Goal: Task Accomplishment & Management: Manage account settings

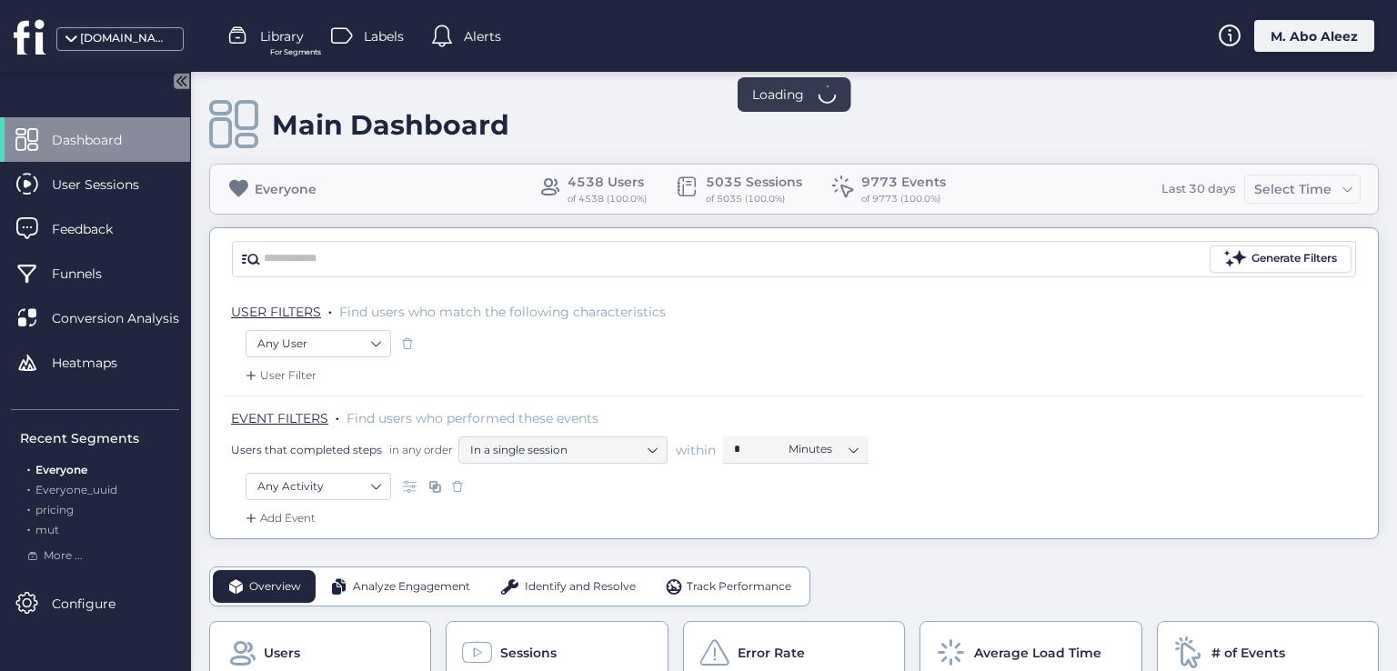
click at [1312, 28] on div "M. Abo Aleez" at bounding box center [1314, 36] width 120 height 32
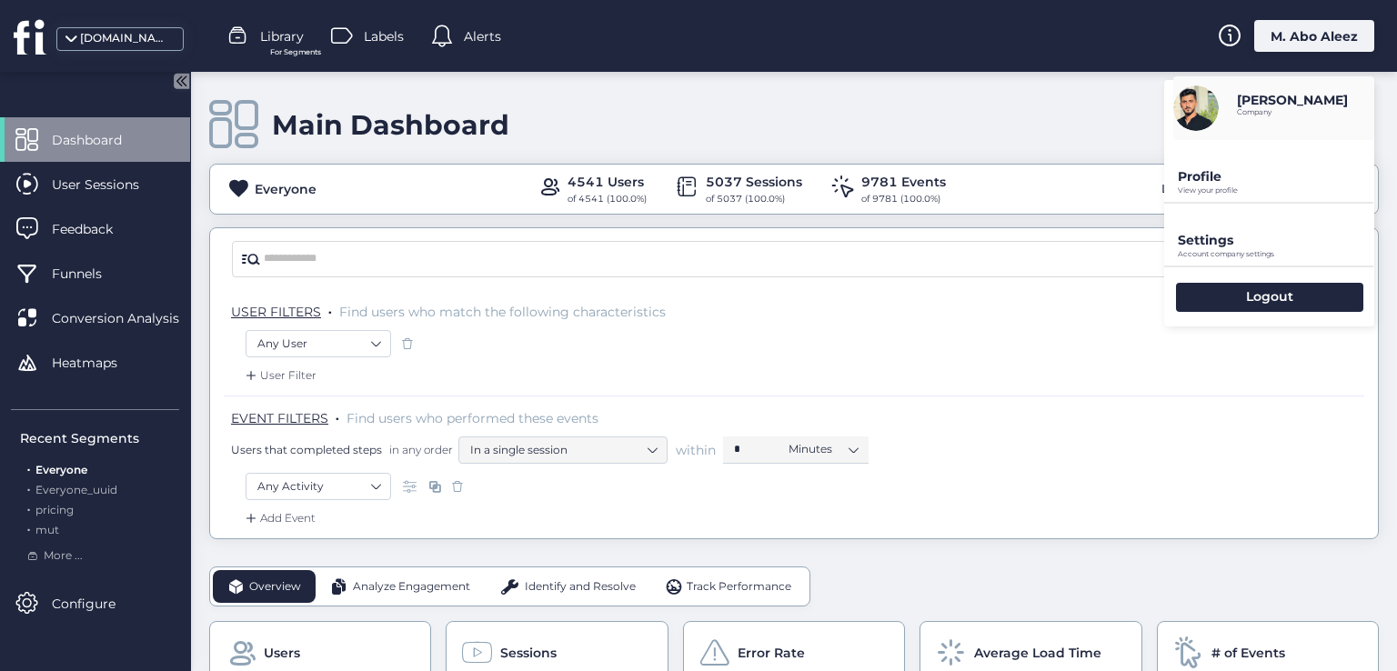
click at [1231, 244] on p "Settings" at bounding box center [1276, 240] width 196 height 16
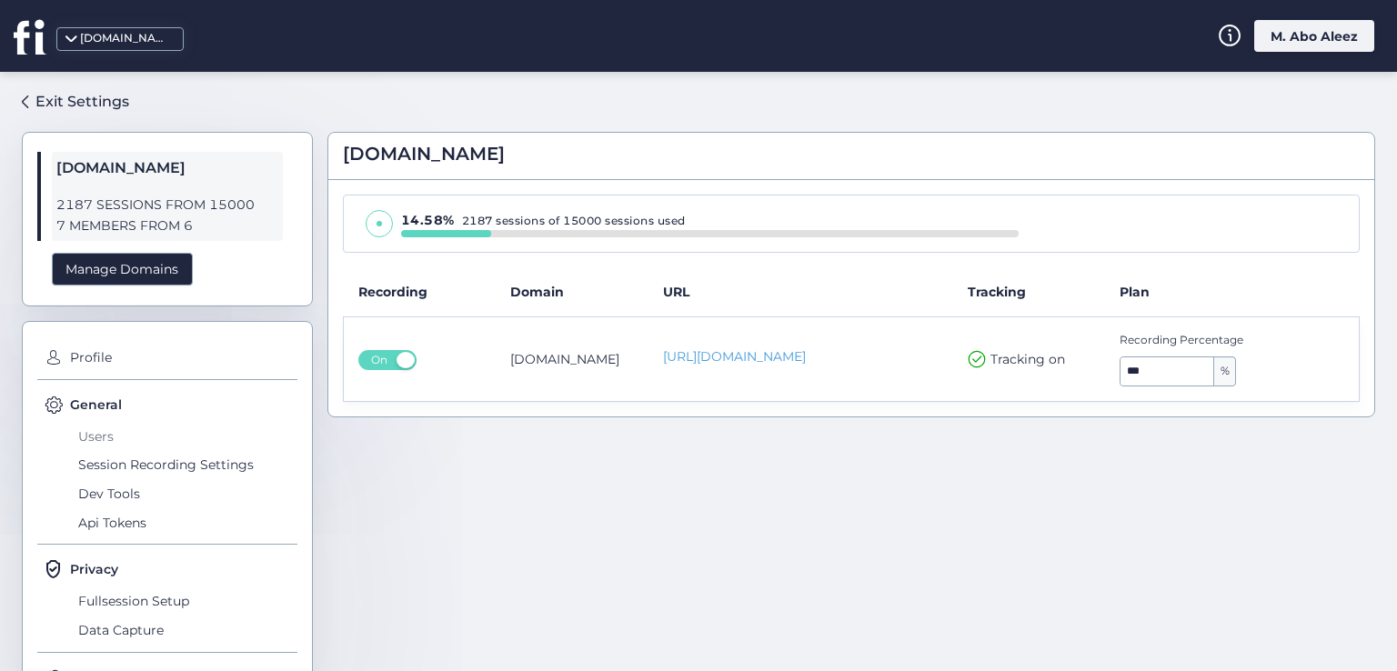
click at [102, 444] on span "Users" at bounding box center [186, 436] width 224 height 29
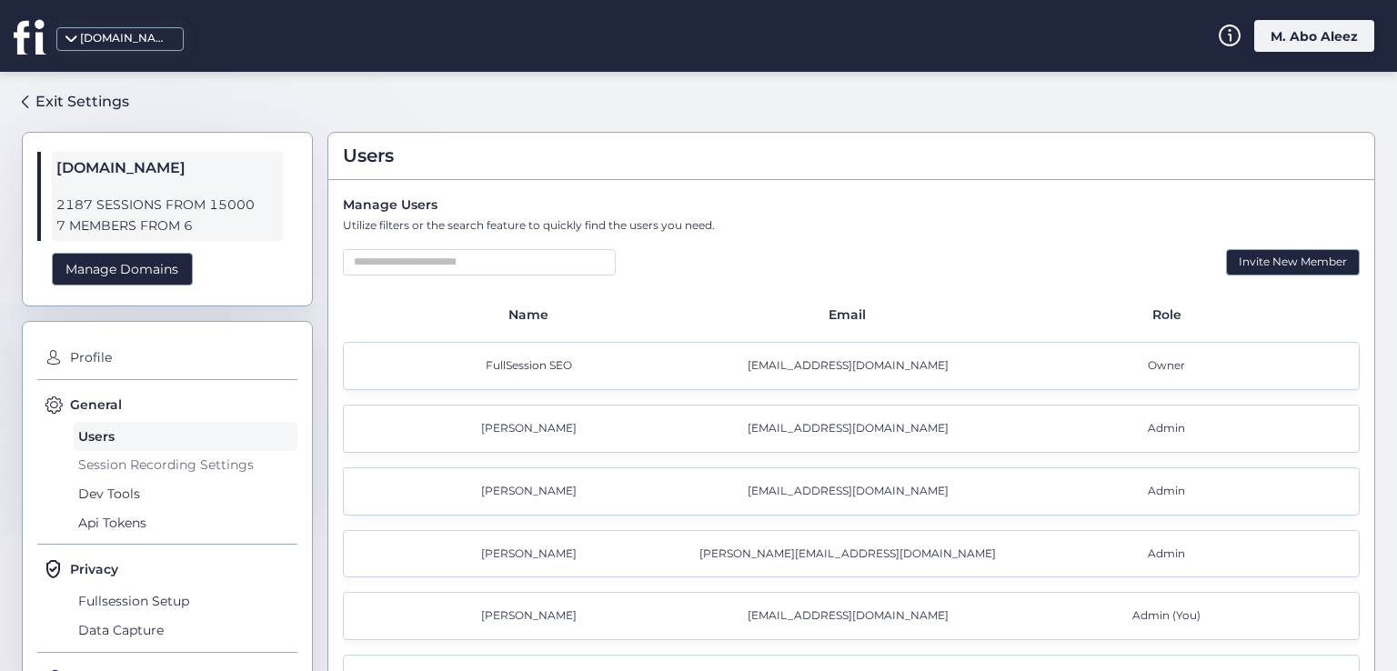
click at [127, 459] on span "Session Recording Settings" at bounding box center [186, 465] width 224 height 29
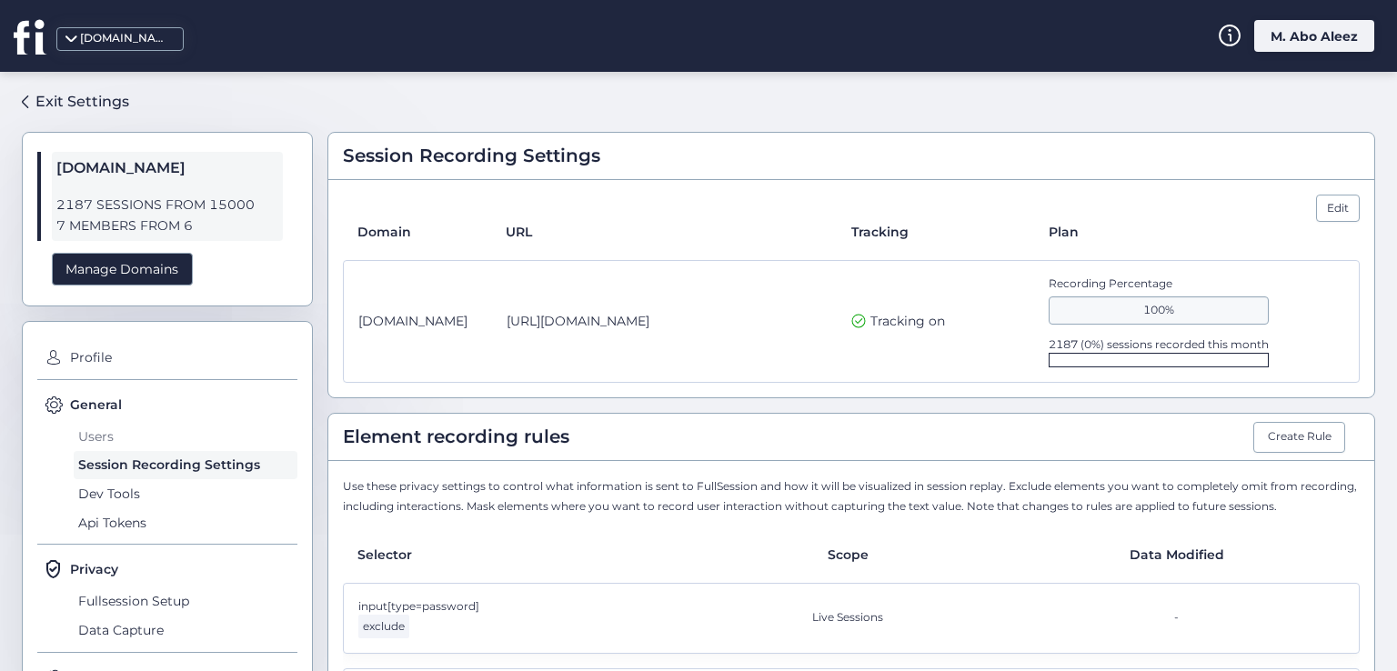
click at [100, 434] on span "Users" at bounding box center [186, 436] width 224 height 29
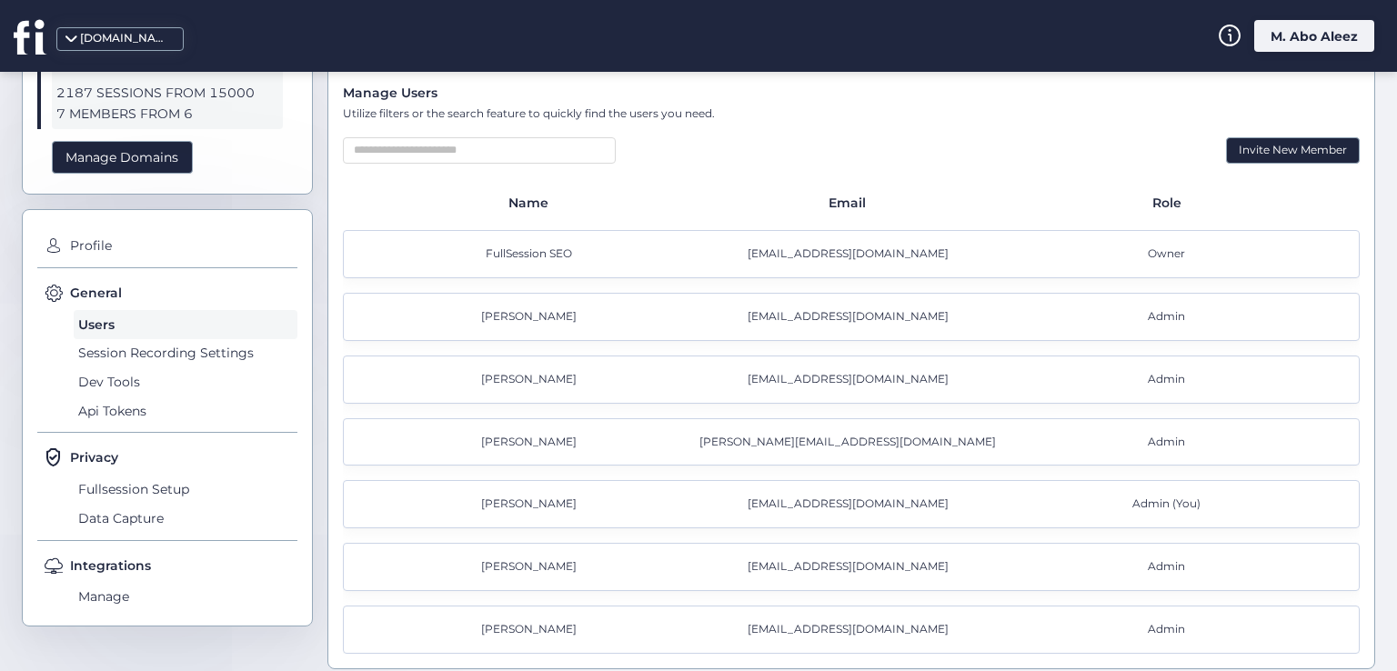
scroll to position [121, 0]
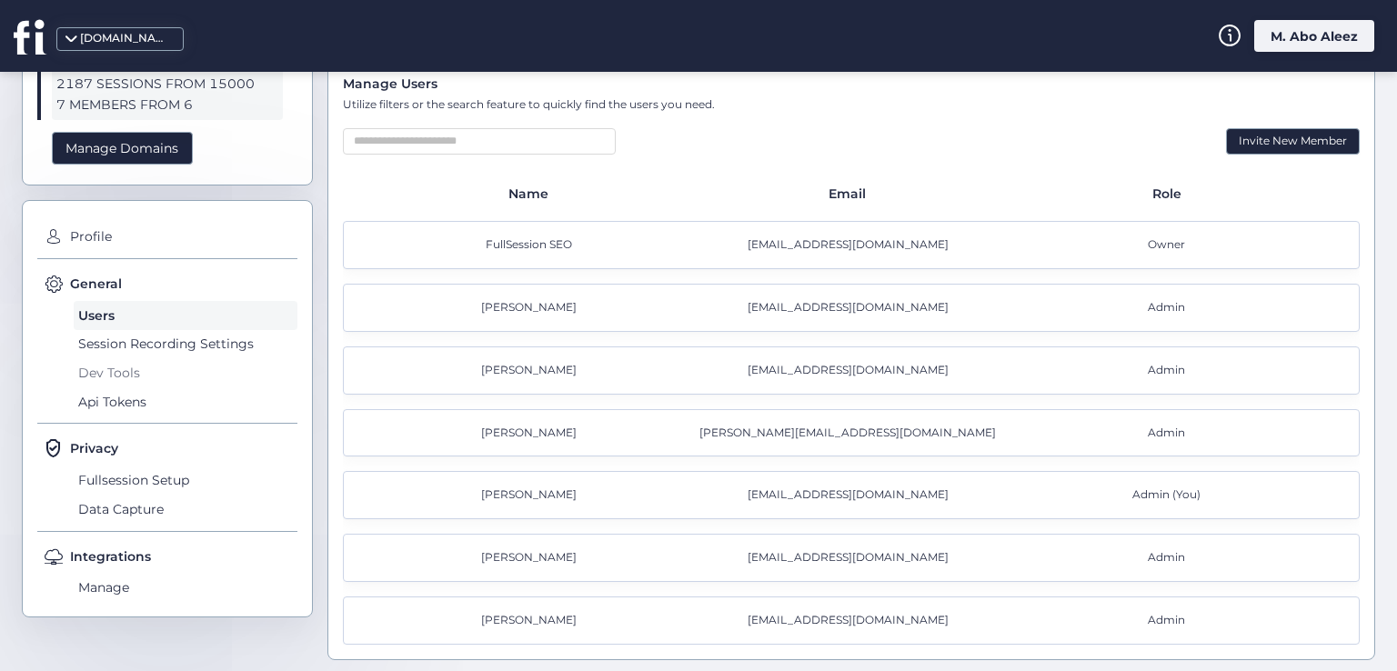
click at [121, 372] on span "Dev Tools" at bounding box center [186, 372] width 224 height 29
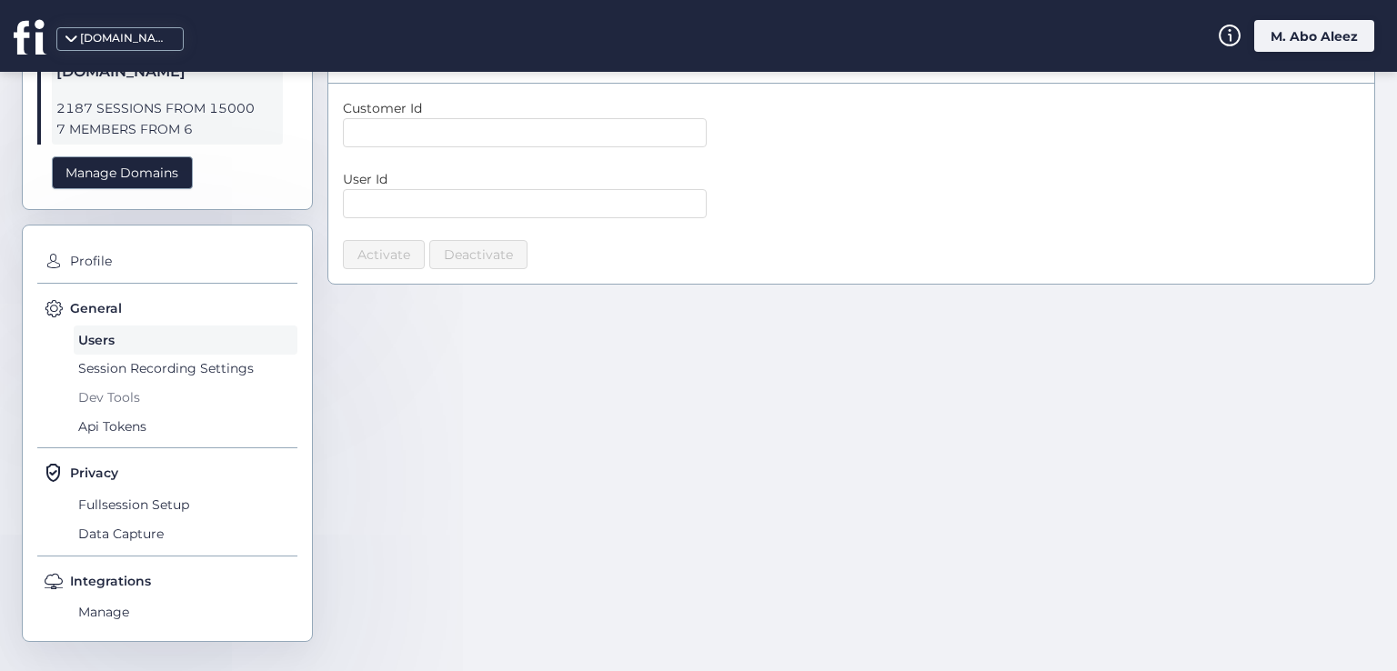
scroll to position [95, 0]
click at [102, 427] on span "Api Tokens" at bounding box center [186, 428] width 224 height 29
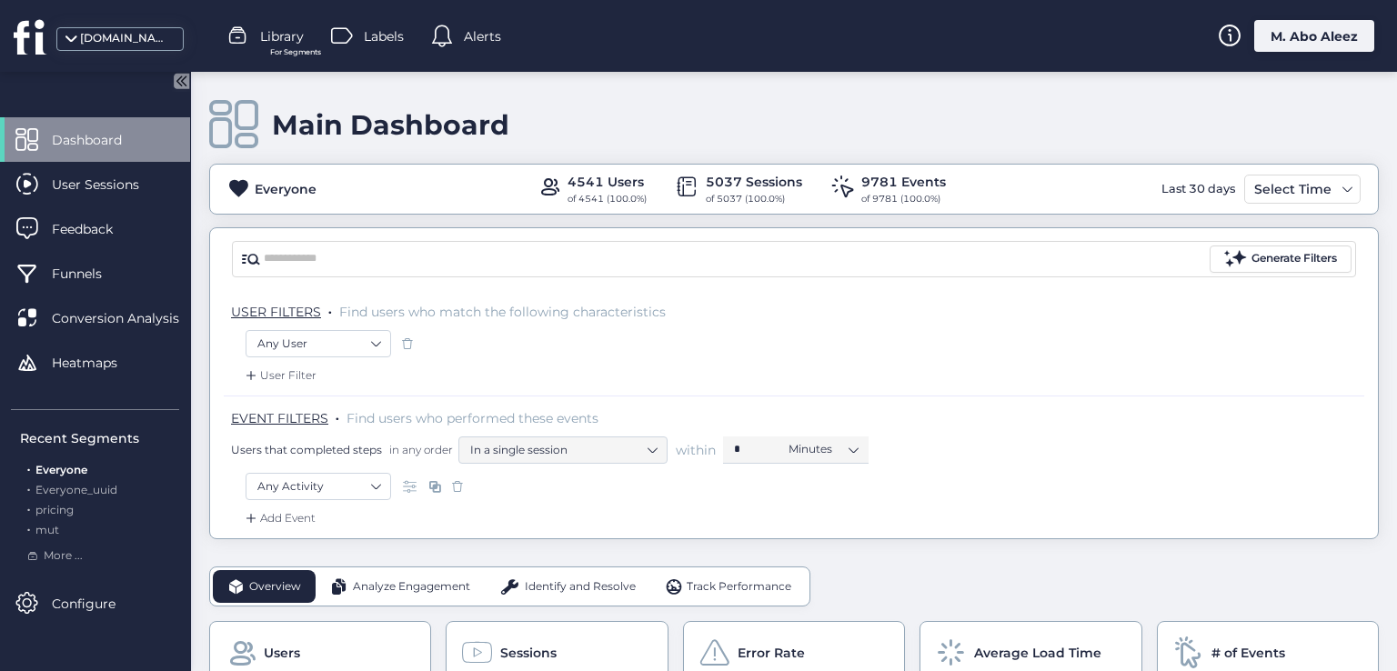
click at [138, 40] on div "[DOMAIN_NAME]" at bounding box center [125, 38] width 91 height 17
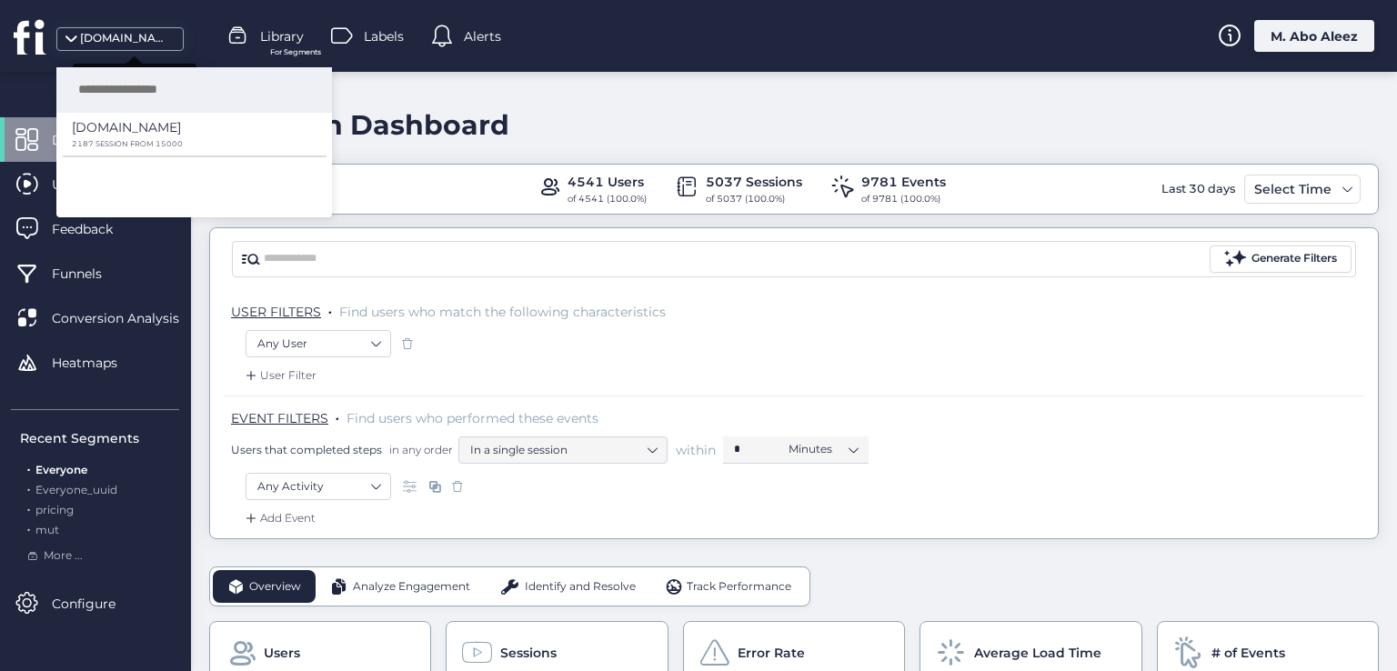
click at [138, 40] on div "[DOMAIN_NAME]" at bounding box center [125, 38] width 91 height 17
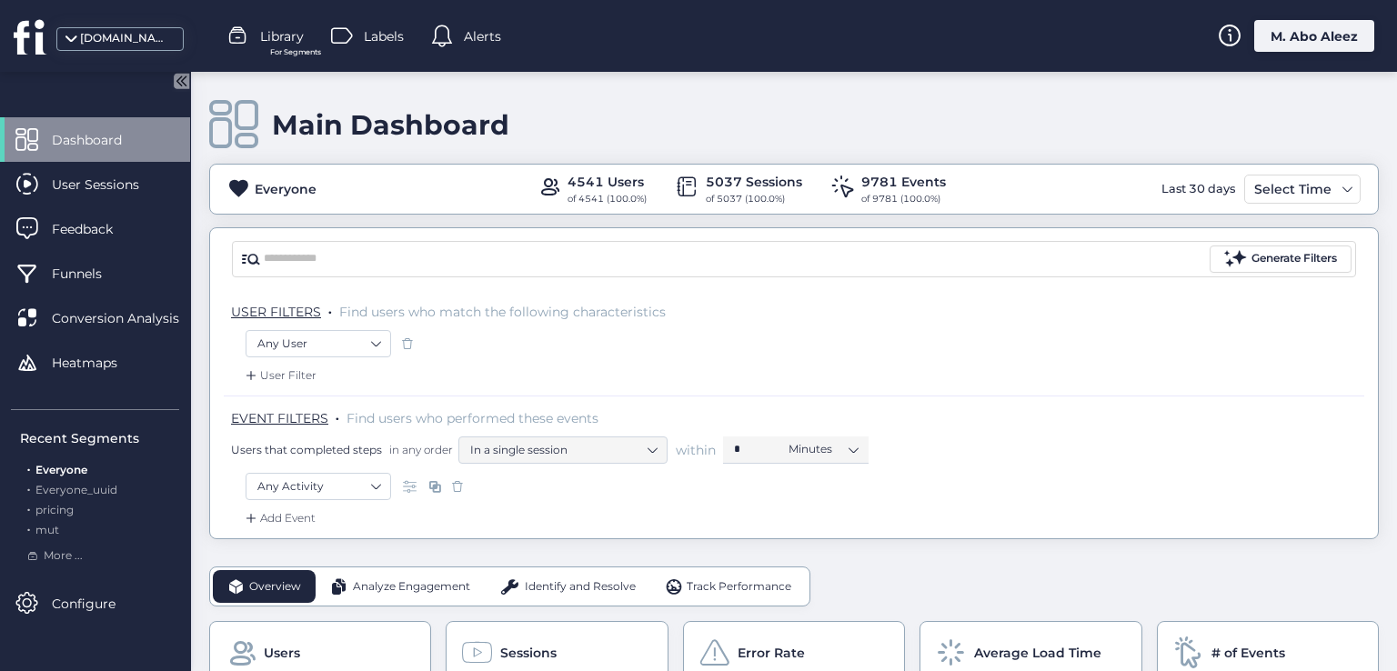
click at [1284, 23] on div "M. Abo Aleez" at bounding box center [1314, 36] width 120 height 32
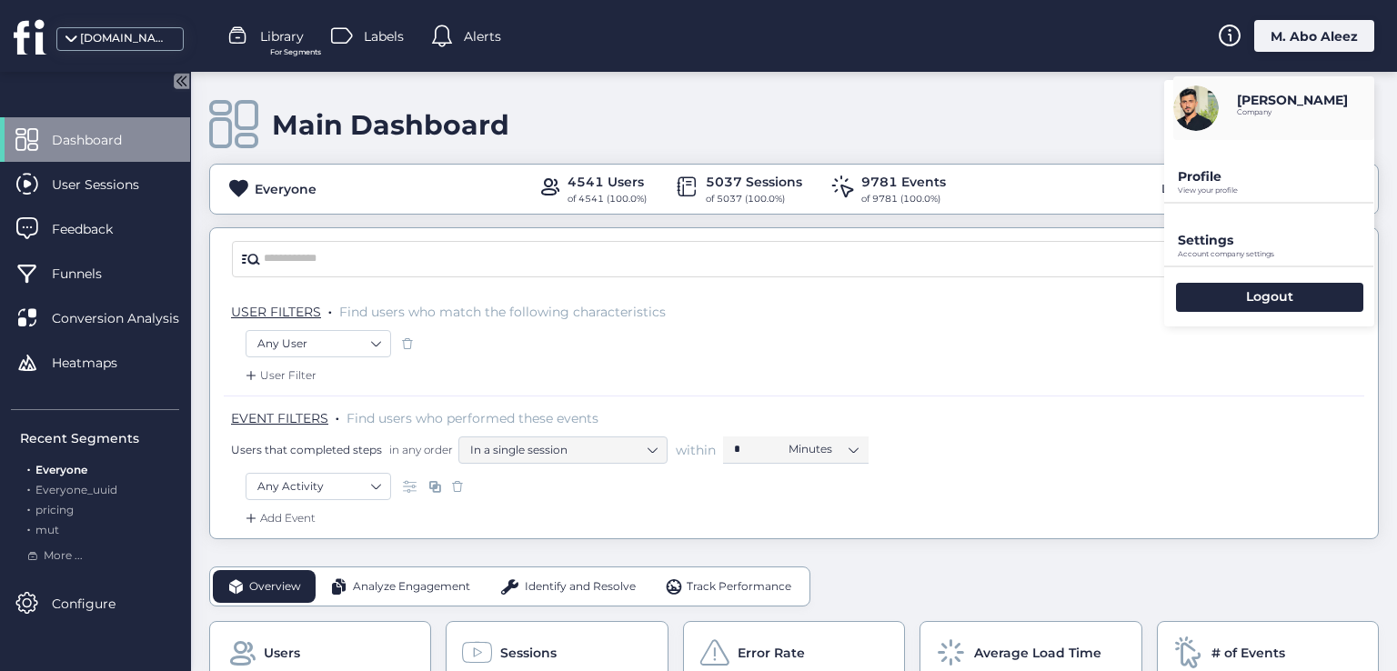
click at [1219, 237] on p "Settings" at bounding box center [1276, 240] width 196 height 16
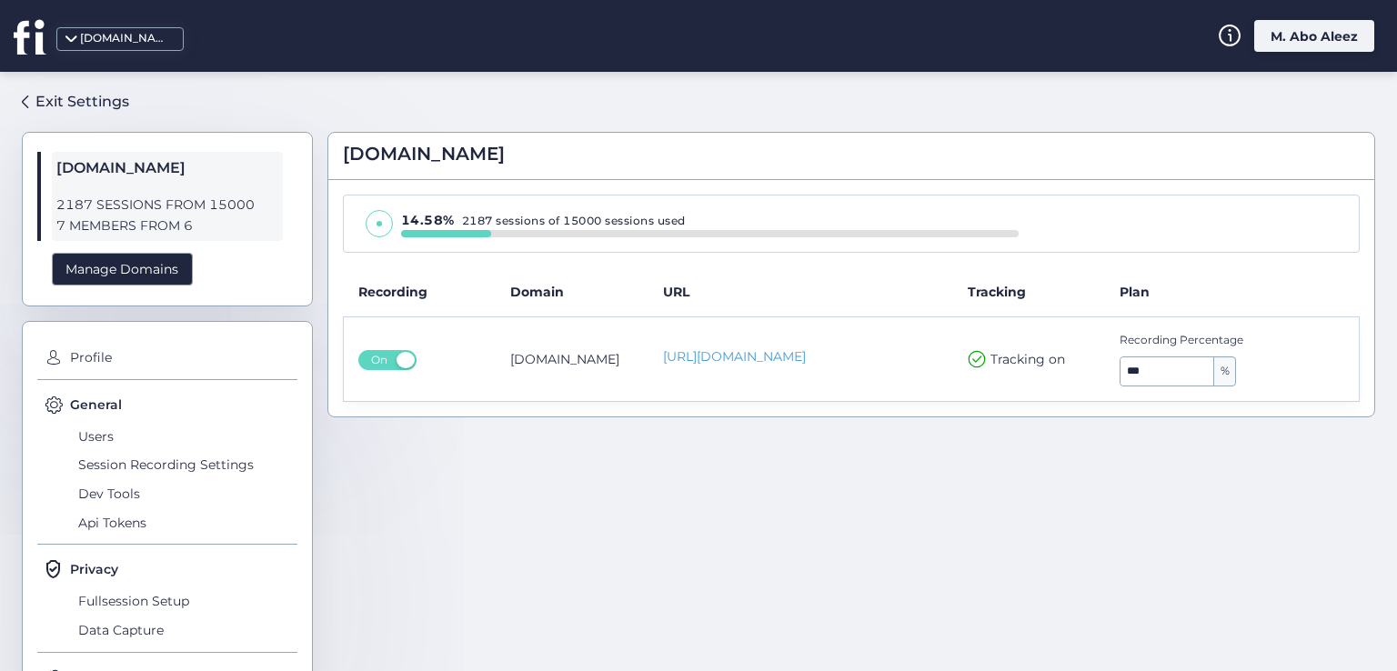
scroll to position [95, 0]
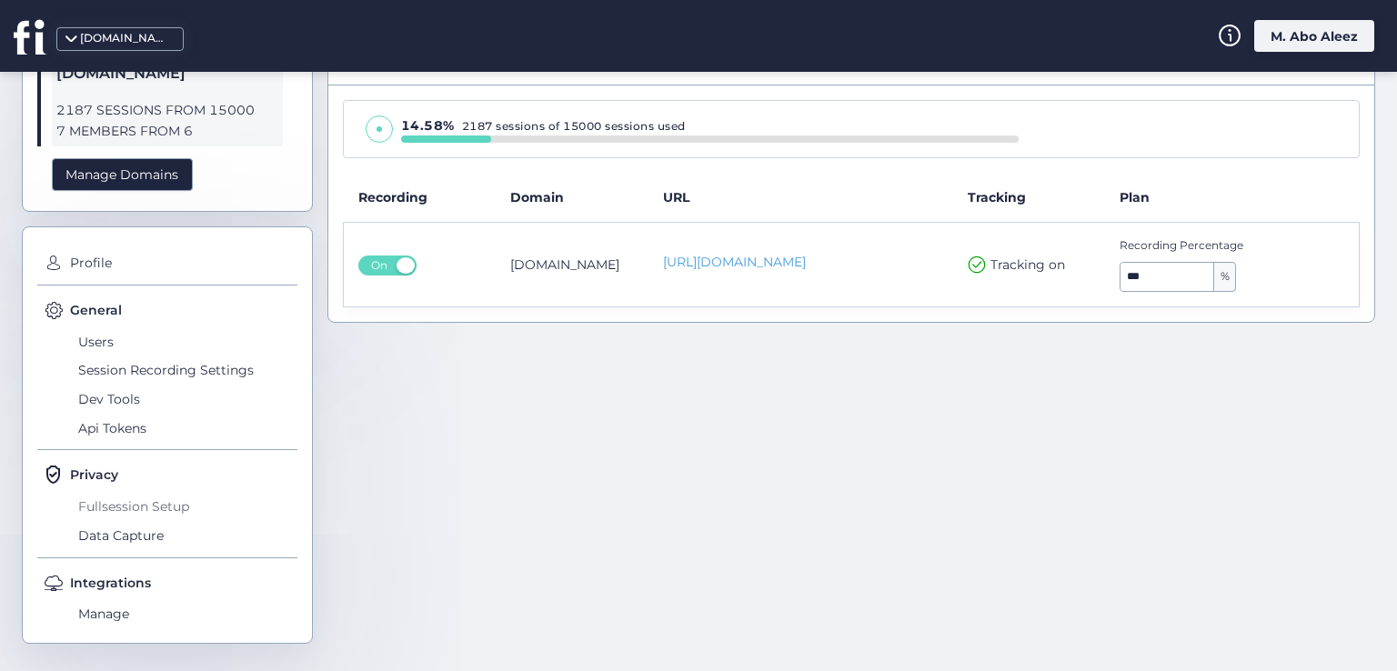
click at [156, 496] on span "Fullsession Setup" at bounding box center [186, 506] width 224 height 29
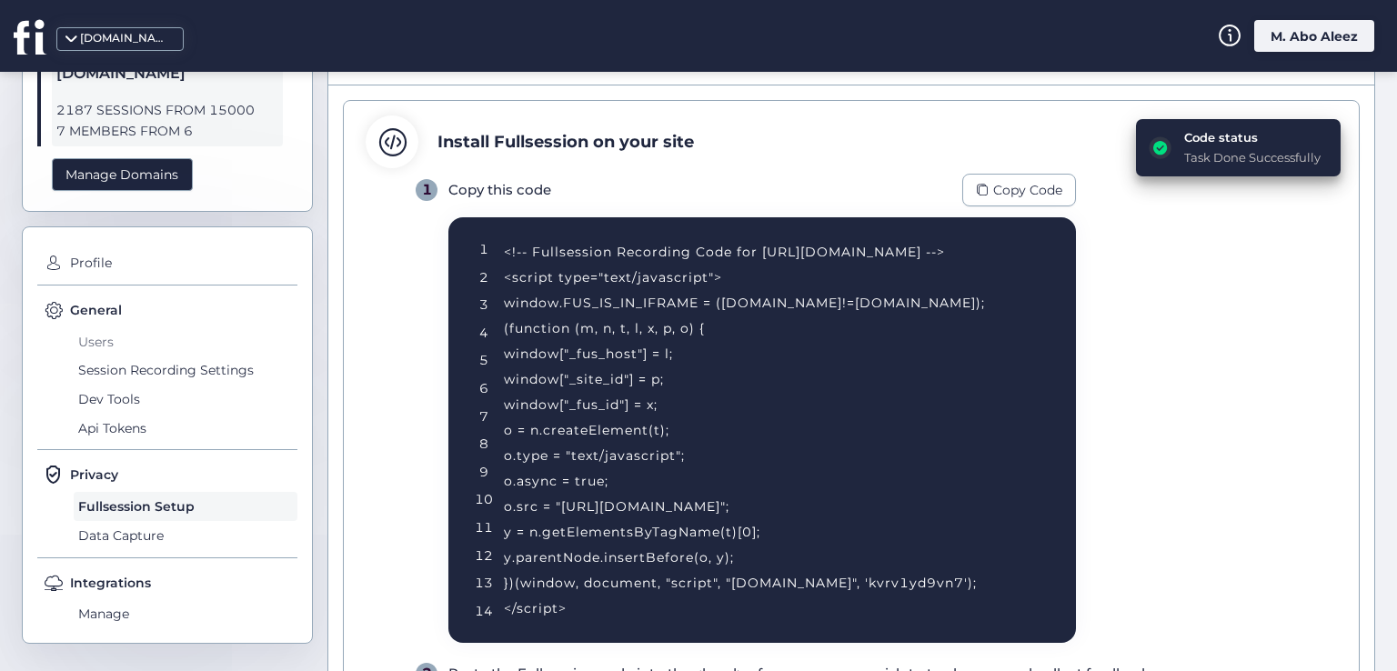
click at [102, 347] on span "Users" at bounding box center [186, 341] width 224 height 29
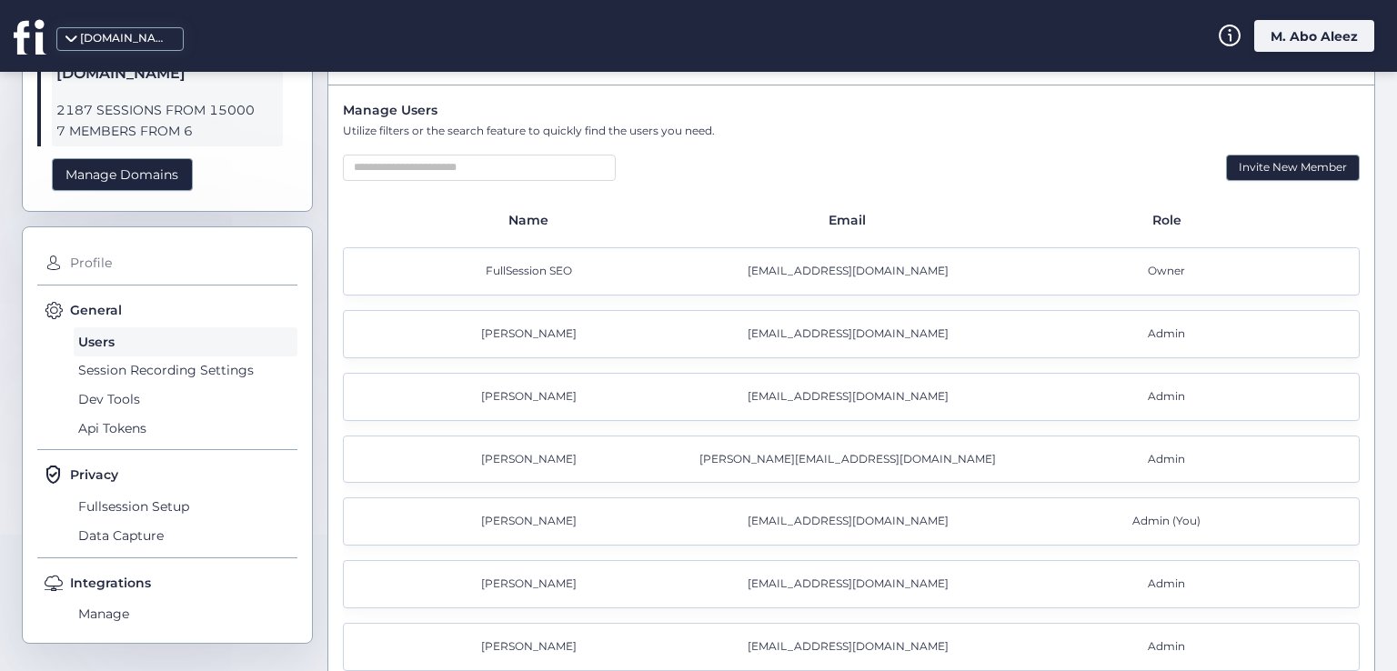
click at [100, 256] on span "Profile" at bounding box center [181, 263] width 232 height 29
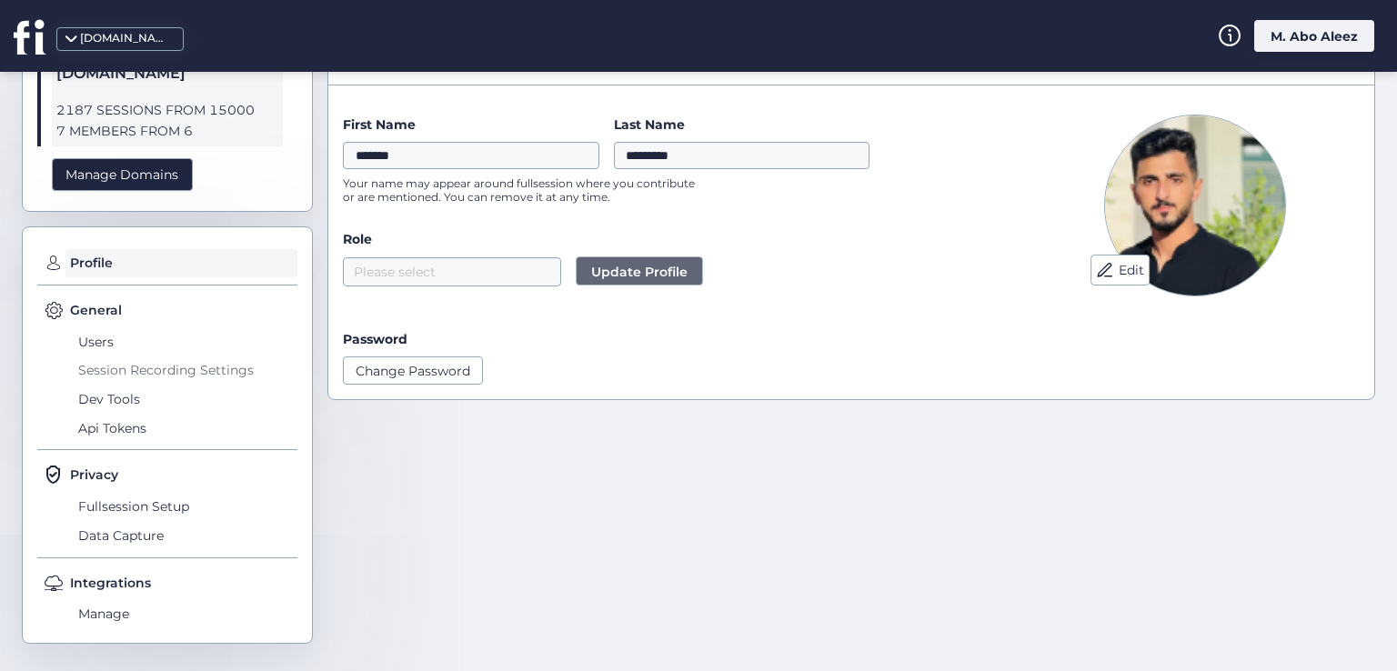
click at [106, 367] on span "Session Recording Settings" at bounding box center [186, 371] width 224 height 29
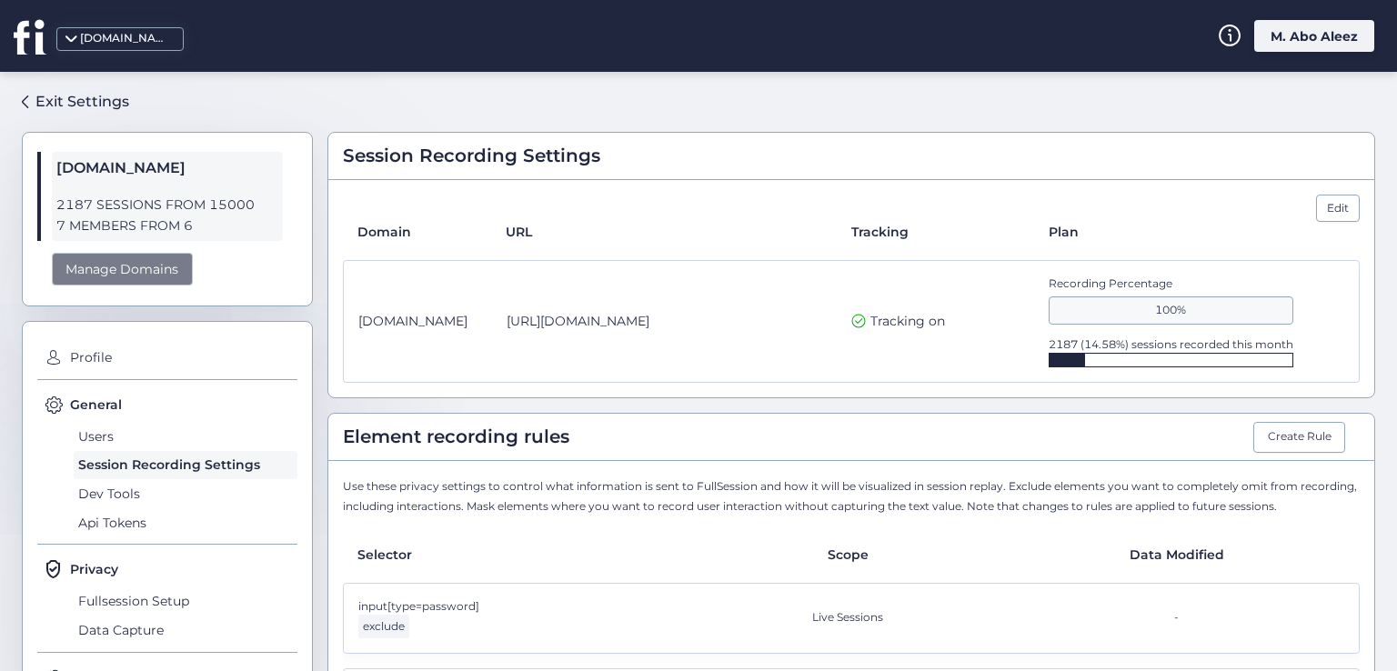
click at [132, 259] on div "Manage Domains" at bounding box center [122, 270] width 141 height 34
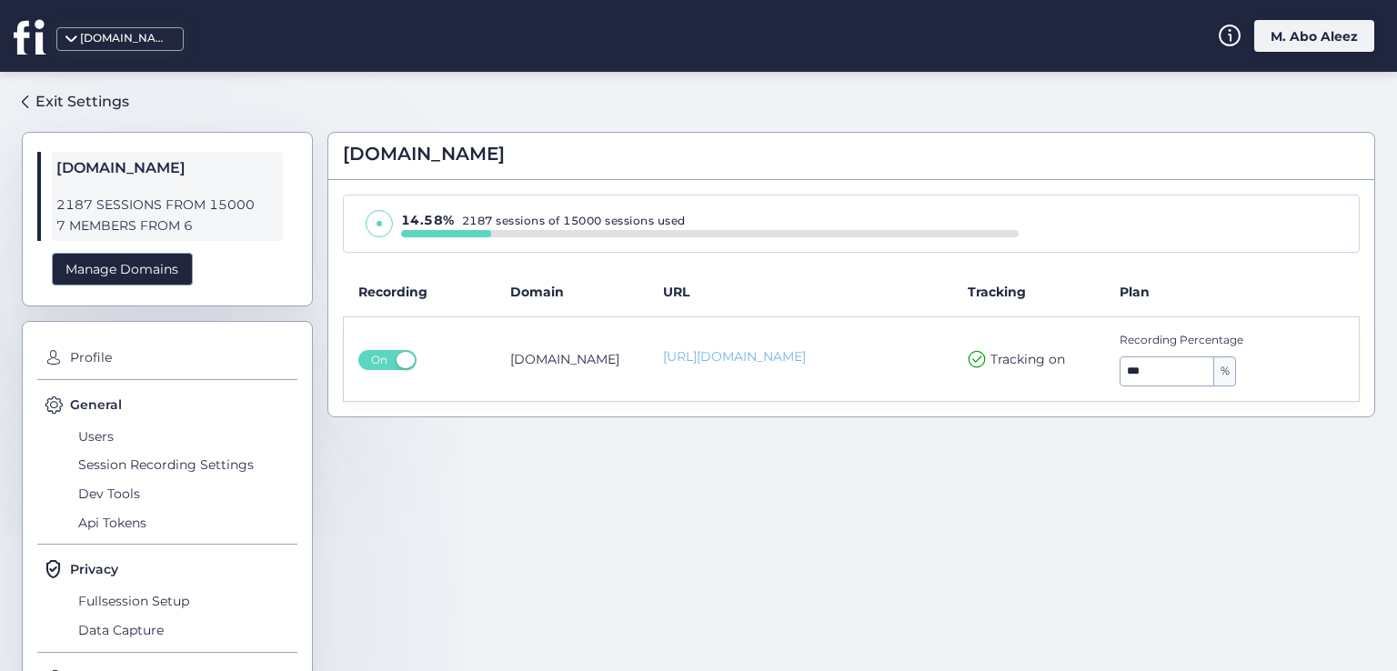
click at [747, 354] on link "[URL][DOMAIN_NAME]" at bounding box center [801, 356] width 276 height 19
click at [92, 351] on span "Profile" at bounding box center [181, 358] width 232 height 29
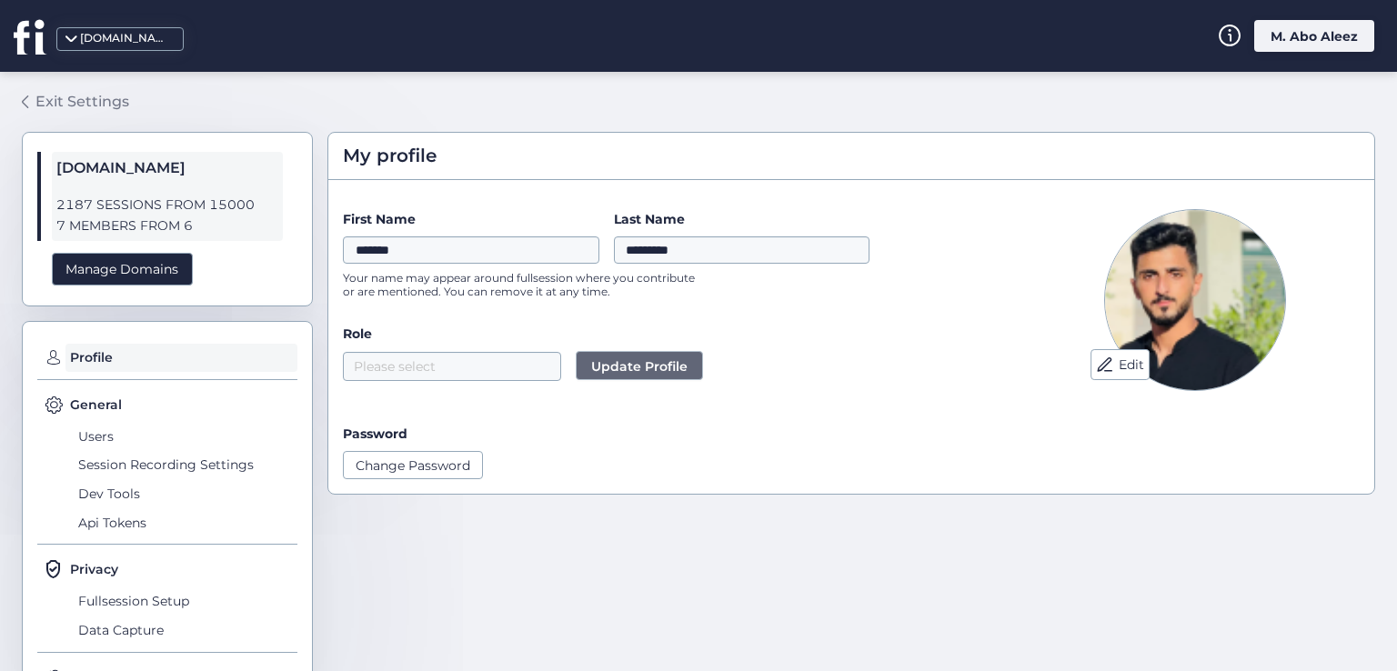
click at [92, 98] on div "Exit Settings" at bounding box center [82, 101] width 94 height 23
